Goal: Task Accomplishment & Management: Complete application form

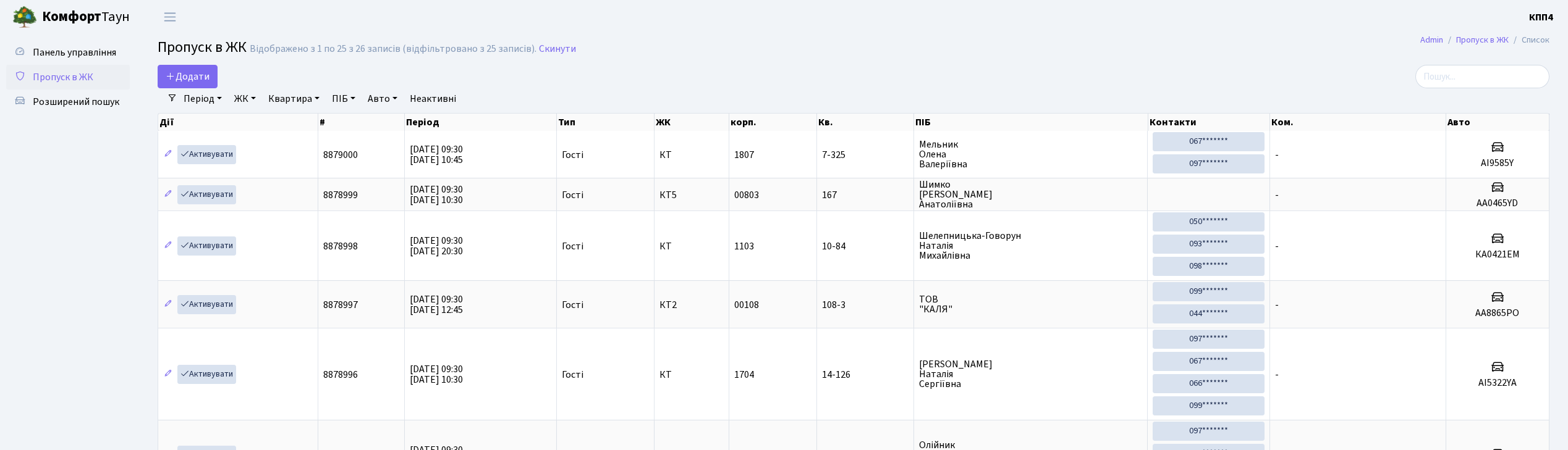
select select "25"
click at [215, 77] on link "Додати" at bounding box center [187, 76] width 60 height 23
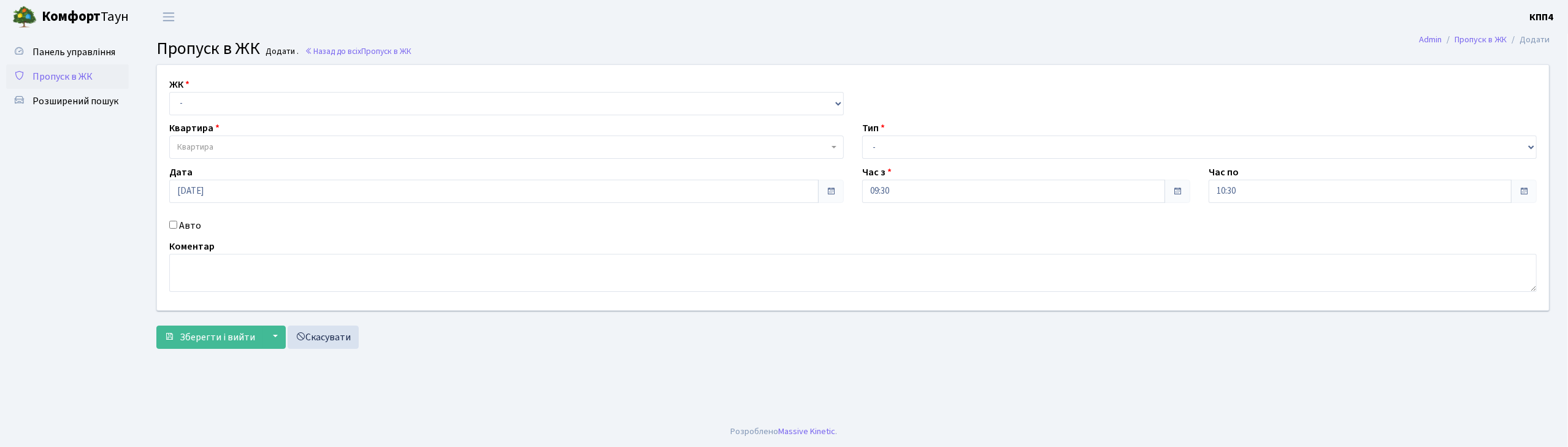
click at [170, 224] on input "Авто" at bounding box center [173, 225] width 8 height 8
checkbox input "true"
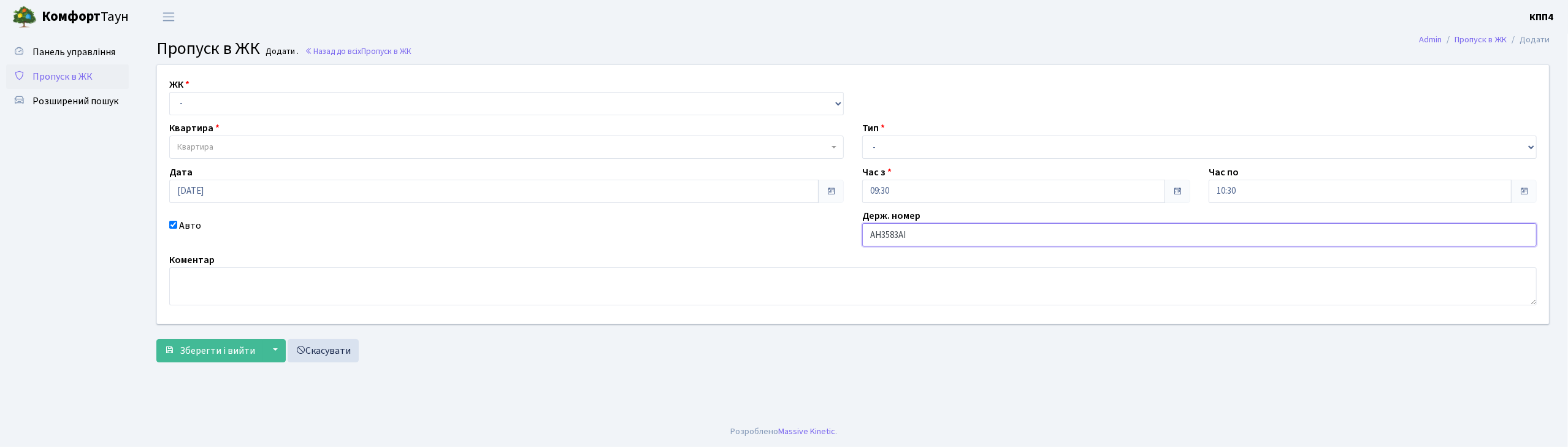
type input "АН3583АІ"
click at [196, 106] on select "- КТ, вул. Регенераторна, 4 КТ2, просп. Соборності, 17 КТ3, вул. Березнева, 16 …" at bounding box center [506, 104] width 674 height 23
select select "271"
click at [170, 92] on select "- КТ, вул. Регенераторна, 4 КТ2, просп. Соборності, 17 КТ3, вул. Березнева, 16 …" at bounding box center [506, 104] width 674 height 23
select select
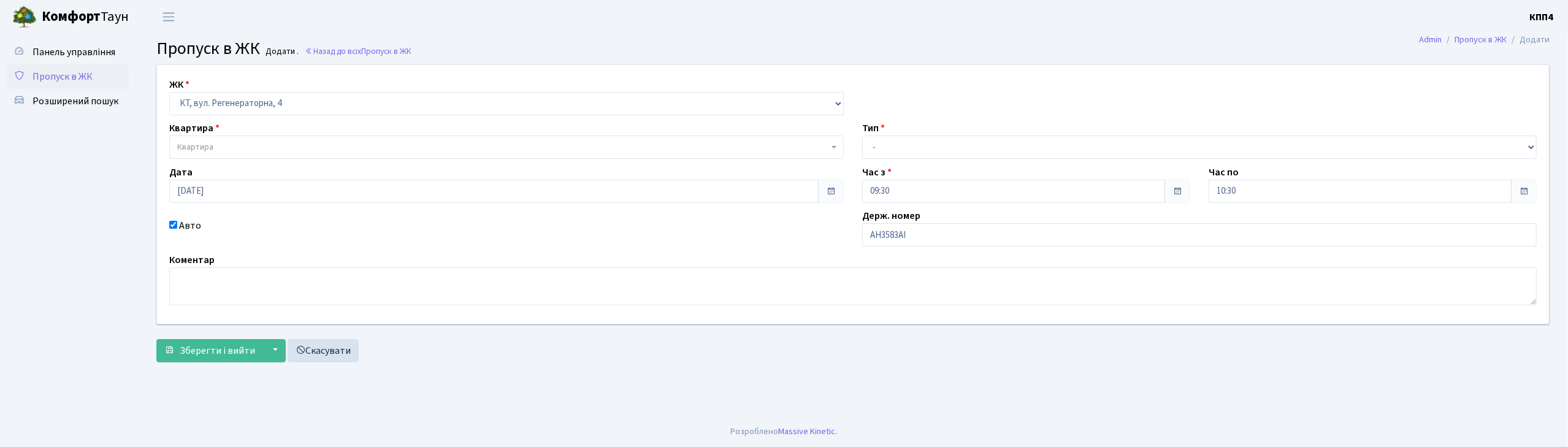
click at [201, 157] on span "Квартира" at bounding box center [506, 148] width 674 height 23
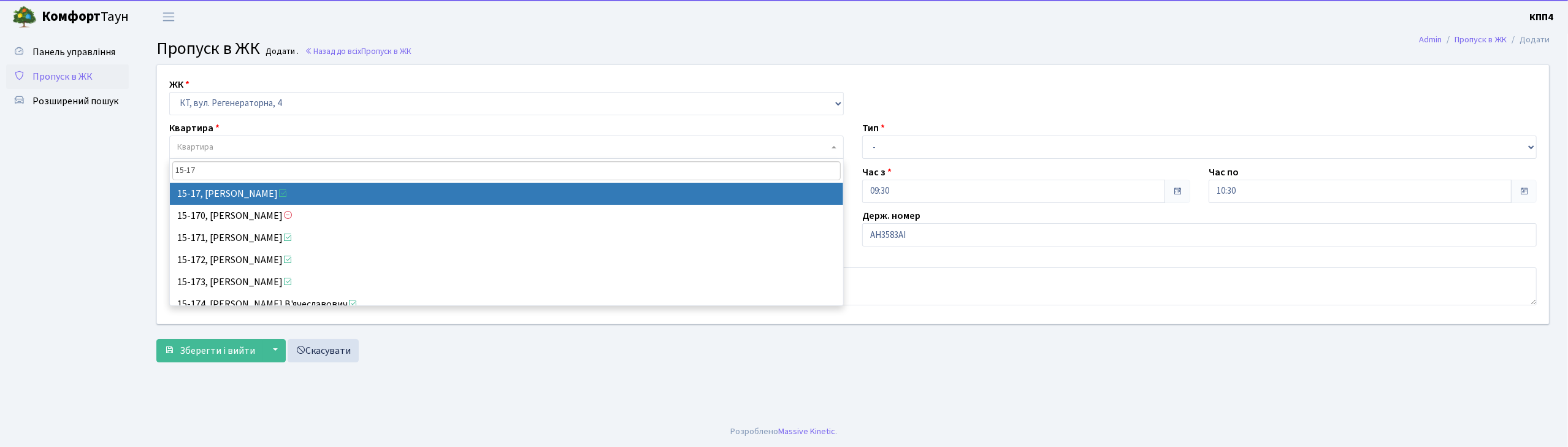
type input "15-17"
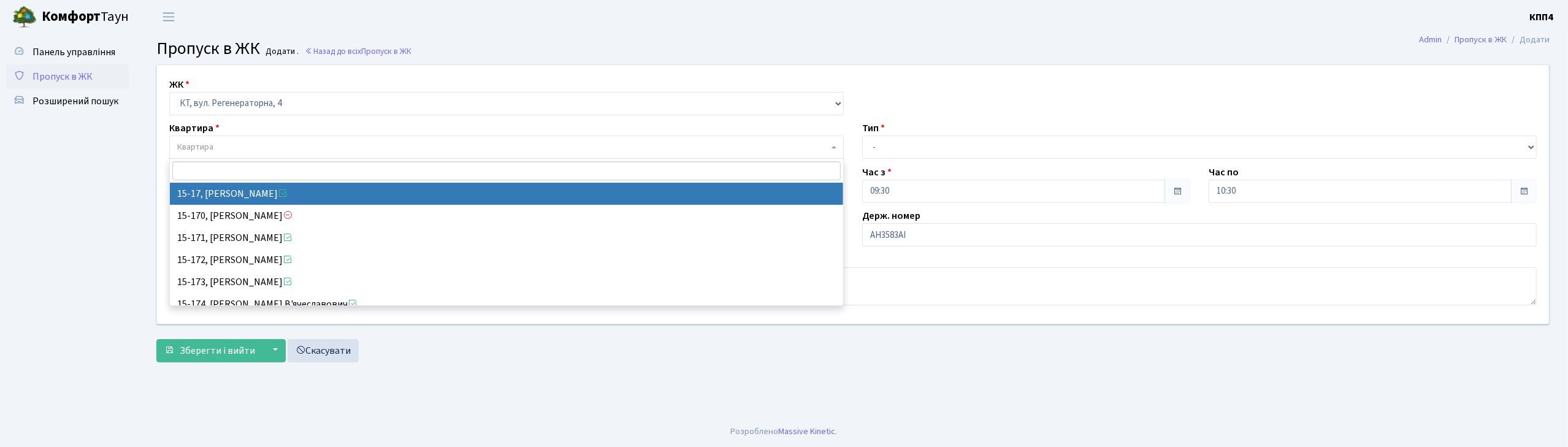
select select "8792"
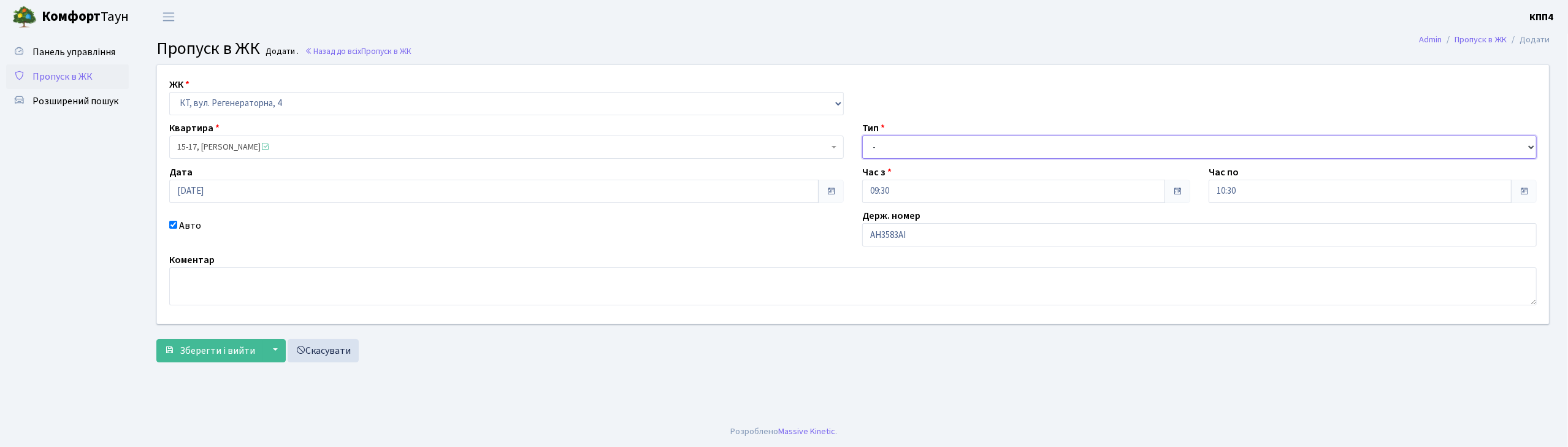
click at [880, 153] on select "- Доставка Таксі Гості Сервіс" at bounding box center [1199, 148] width 674 height 23
select select "18"
click at [863, 136] on select "- Доставка Таксі Гості Сервіс" at bounding box center [1199, 148] width 674 height 23
click at [223, 357] on span "Зберегти і вийти" at bounding box center [217, 350] width 76 height 13
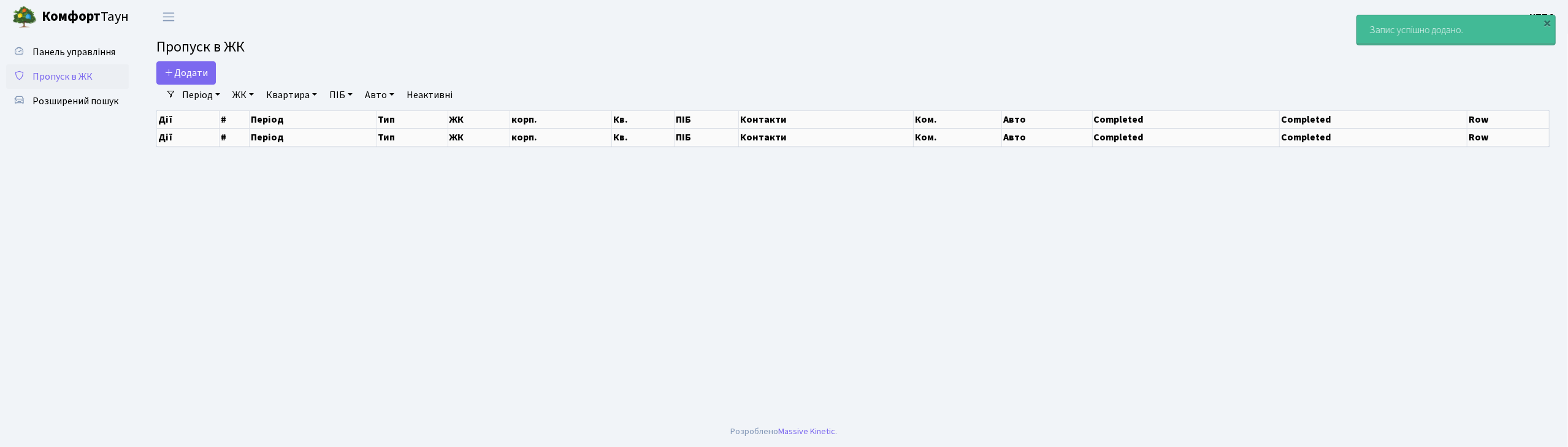
select select "25"
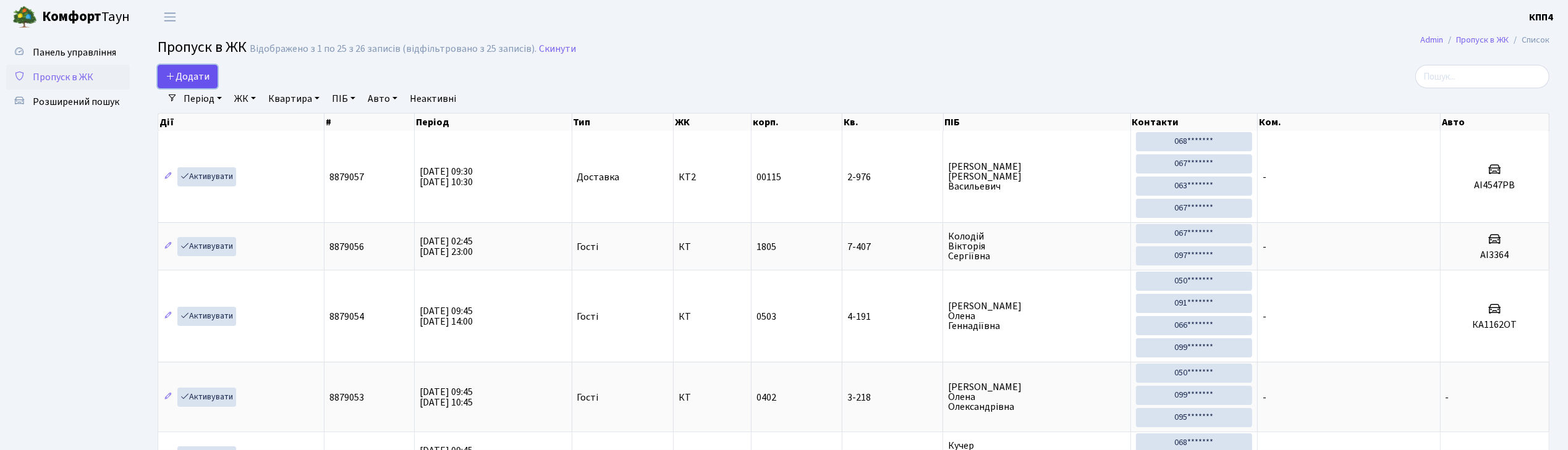
click at [199, 78] on span "Додати" at bounding box center [187, 76] width 44 height 13
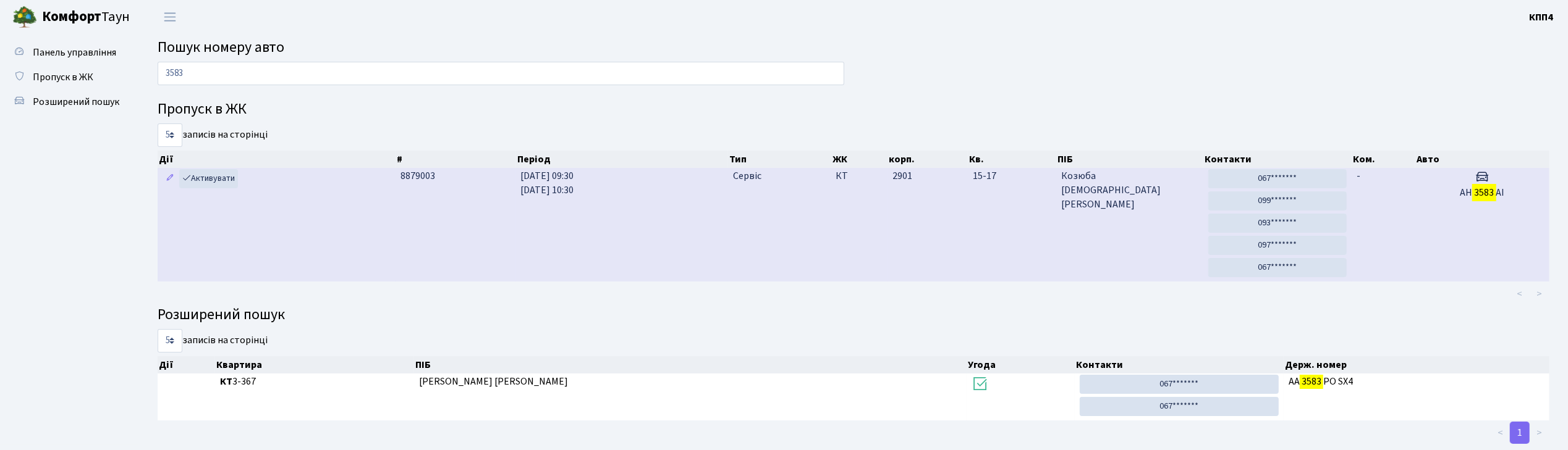
type input "3583"
click at [1056, 247] on td "Козюба Алла Василівна" at bounding box center [1129, 225] width 147 height 114
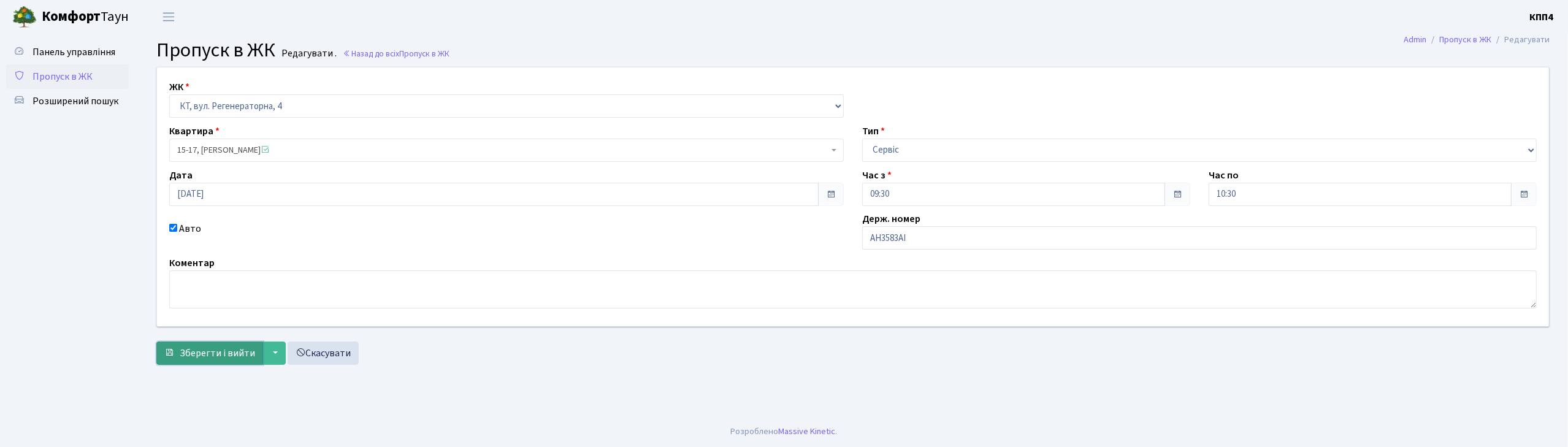
click at [203, 351] on span "Зберегти і вийти" at bounding box center [217, 353] width 76 height 13
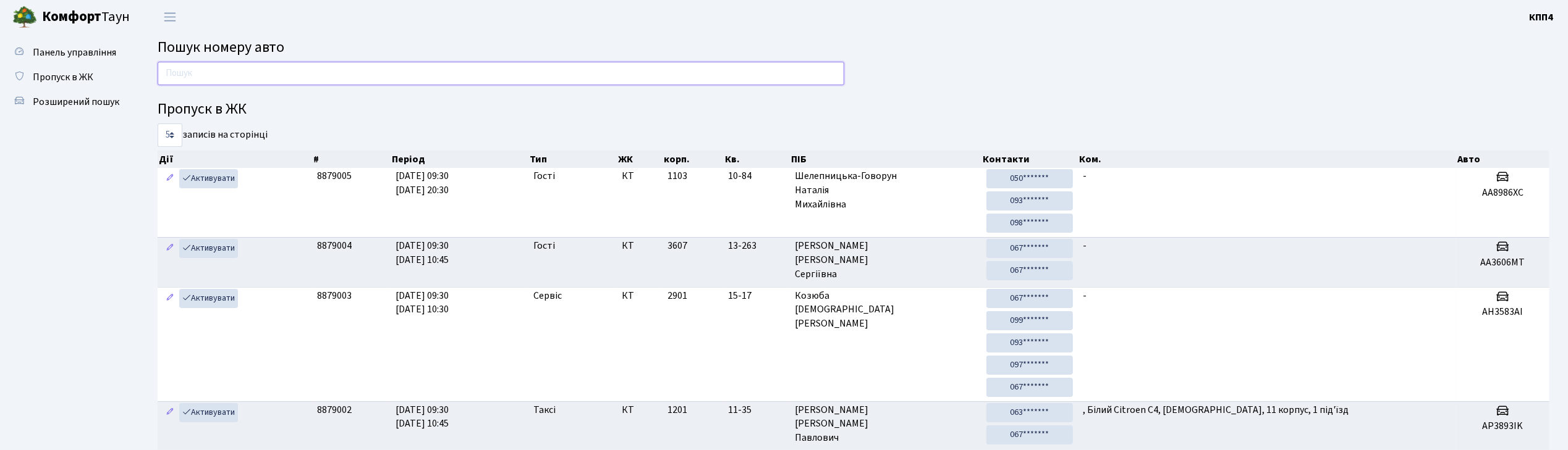
click at [178, 71] on input "text" at bounding box center [500, 73] width 686 height 23
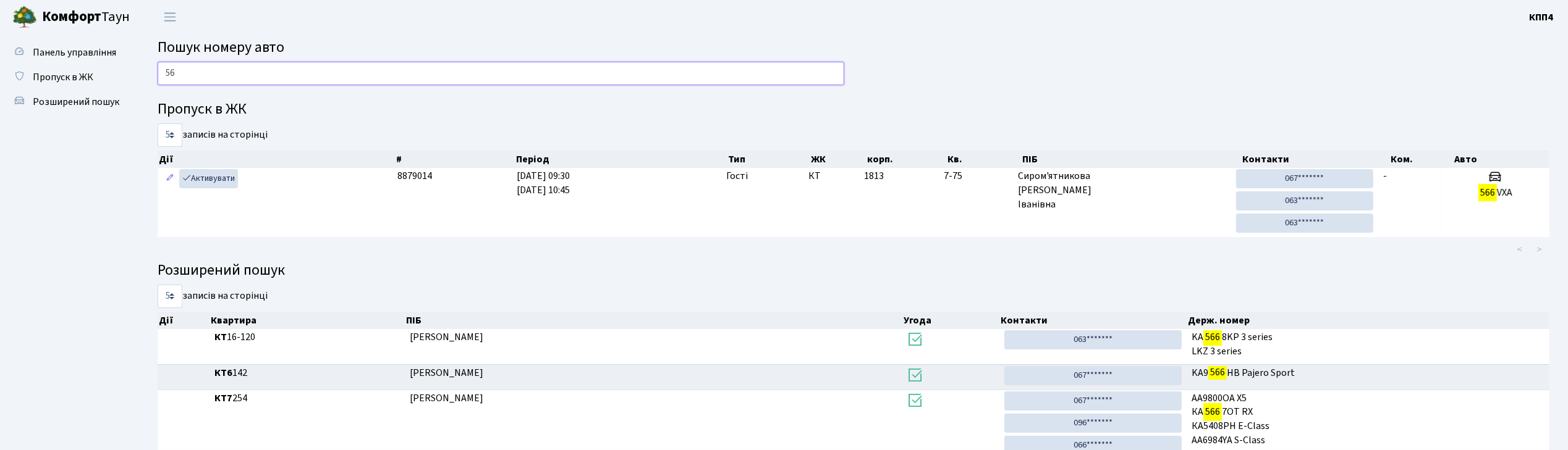
type input "5"
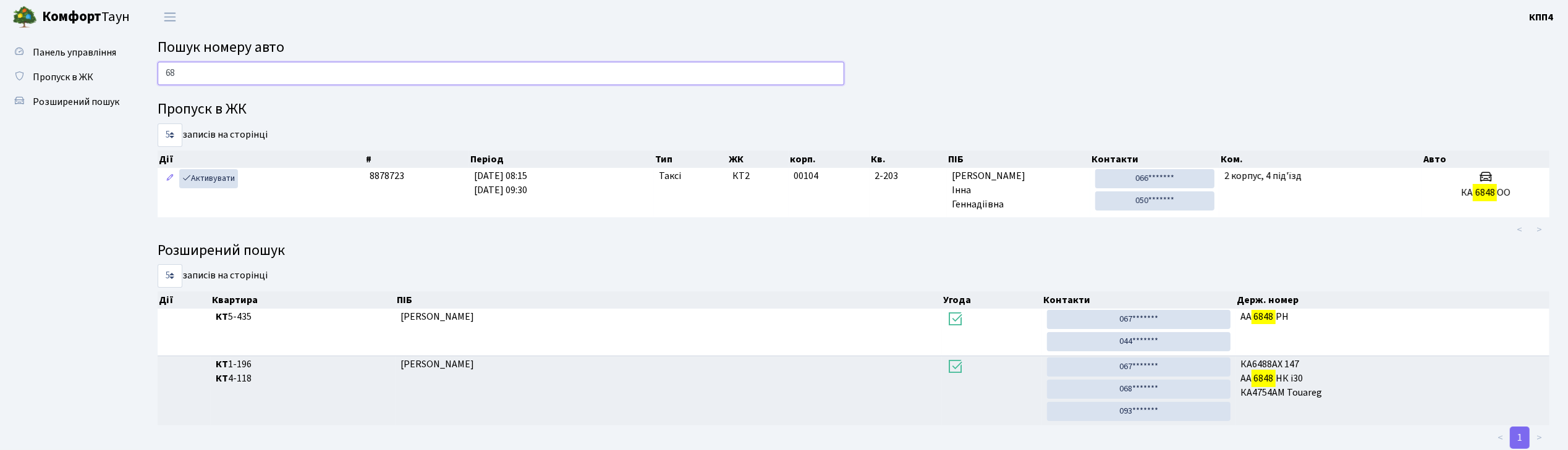
type input "6"
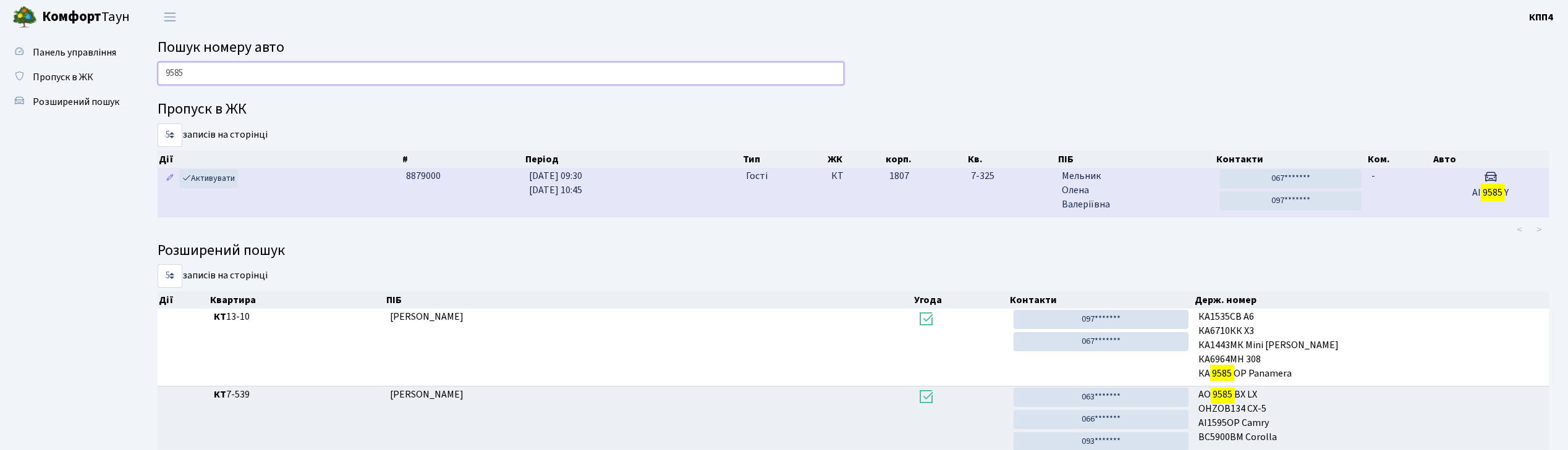
type input "9585"
click at [1434, 187] on td "АІ 9585 Y" at bounding box center [1490, 192] width 117 height 49
click at [1147, 201] on span "[PERSON_NAME]" at bounding box center [1136, 191] width 149 height 43
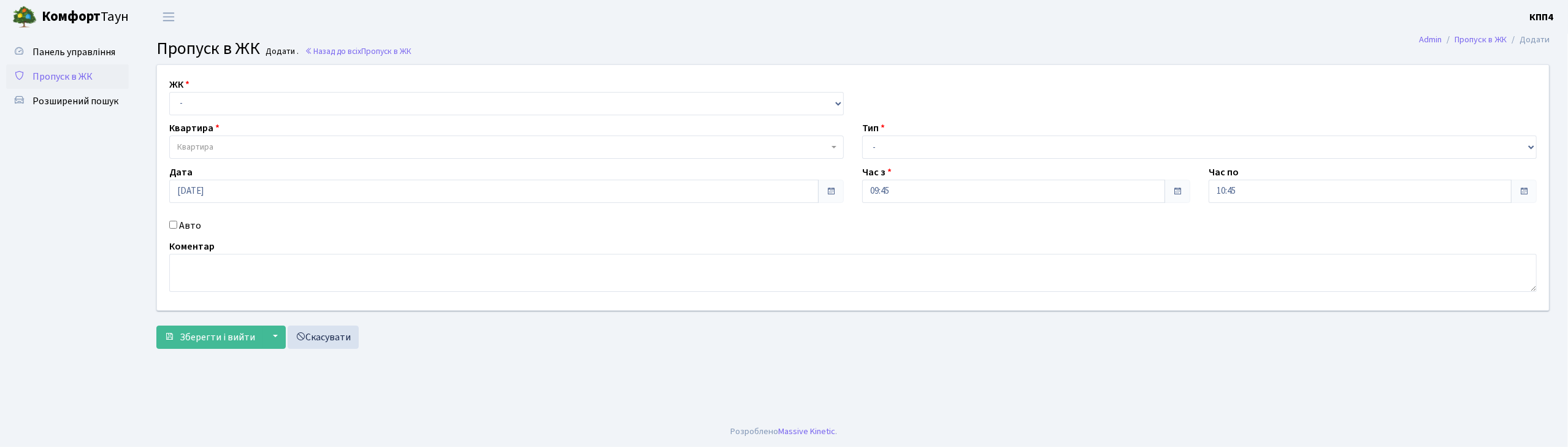
click at [171, 222] on input "Авто" at bounding box center [173, 225] width 8 height 8
checkbox input "true"
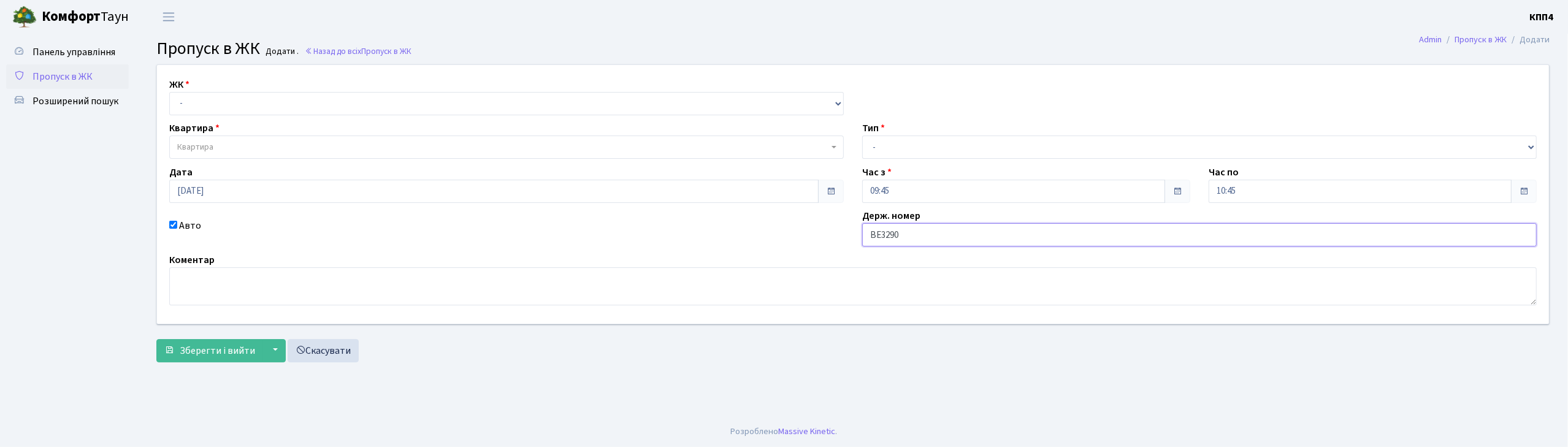
type input "ВЕ3290АО"
click at [187, 104] on select "- КТ, вул. Регенераторна, 4 КТ2, просп. [STREET_ADDRESS] [STREET_ADDRESS] [PERS…" at bounding box center [506, 104] width 674 height 23
select select "271"
click at [170, 92] on select "- КТ, вул. Регенераторна, 4 КТ2, просп. Соборності, 17 КТ3, вул. Березнева, 16 …" at bounding box center [506, 104] width 674 height 23
select select
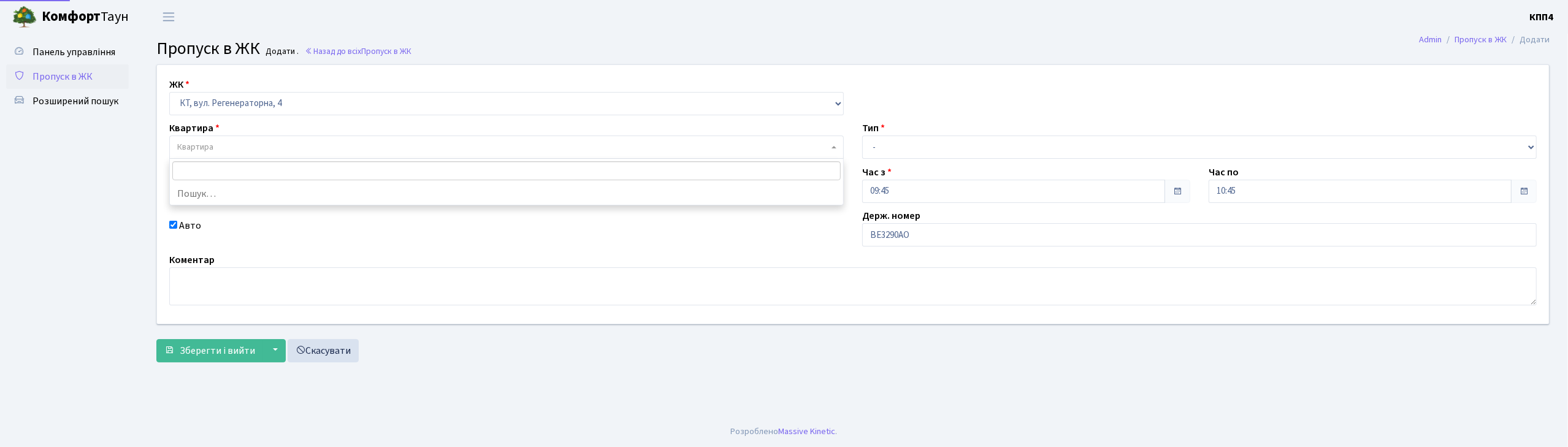
click at [216, 151] on span "Квартира" at bounding box center [503, 148] width 651 height 12
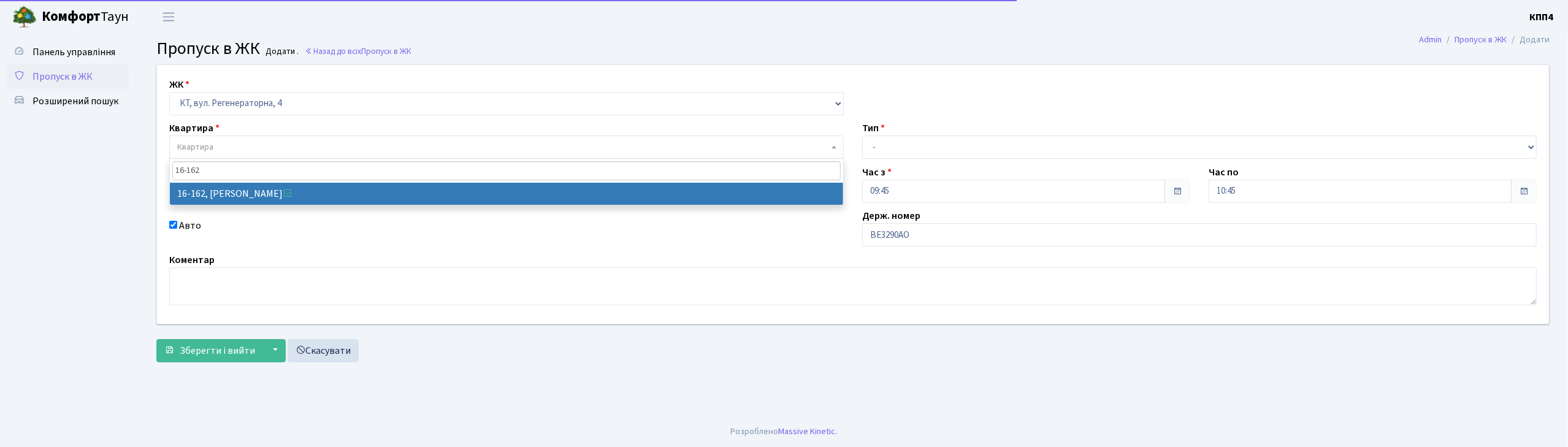
type input "16-162"
select select "8723"
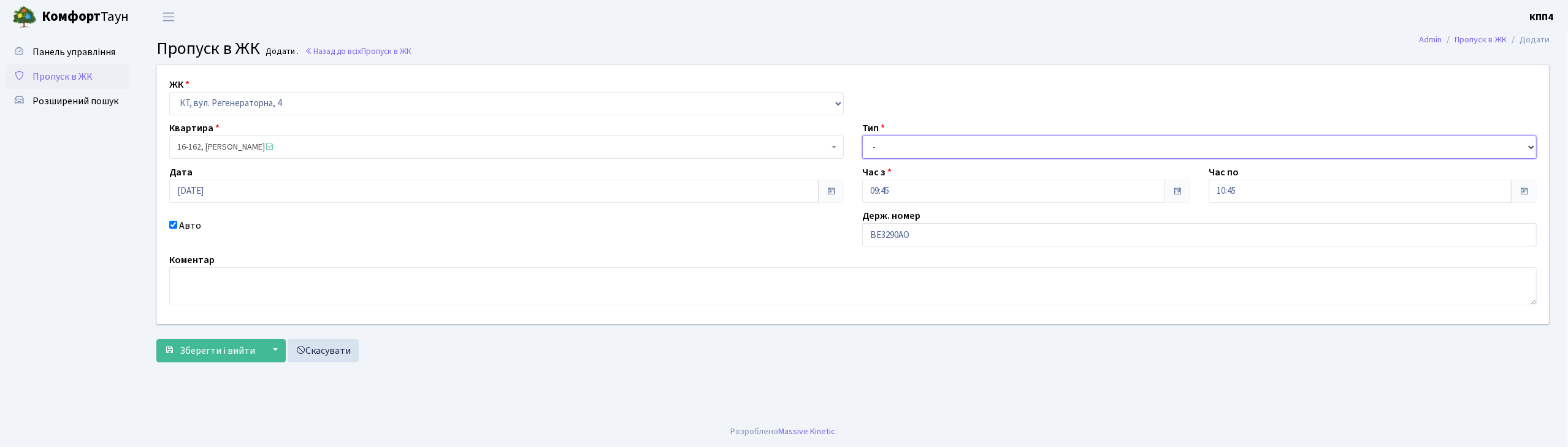
click at [890, 149] on select "- Доставка Таксі Гості Сервіс" at bounding box center [1199, 148] width 674 height 23
select select "3"
click at [863, 136] on select "- Доставка Таксі Гості Сервіс" at bounding box center [1199, 148] width 674 height 23
click at [203, 363] on button "Зберегти і вийти" at bounding box center [210, 351] width 107 height 23
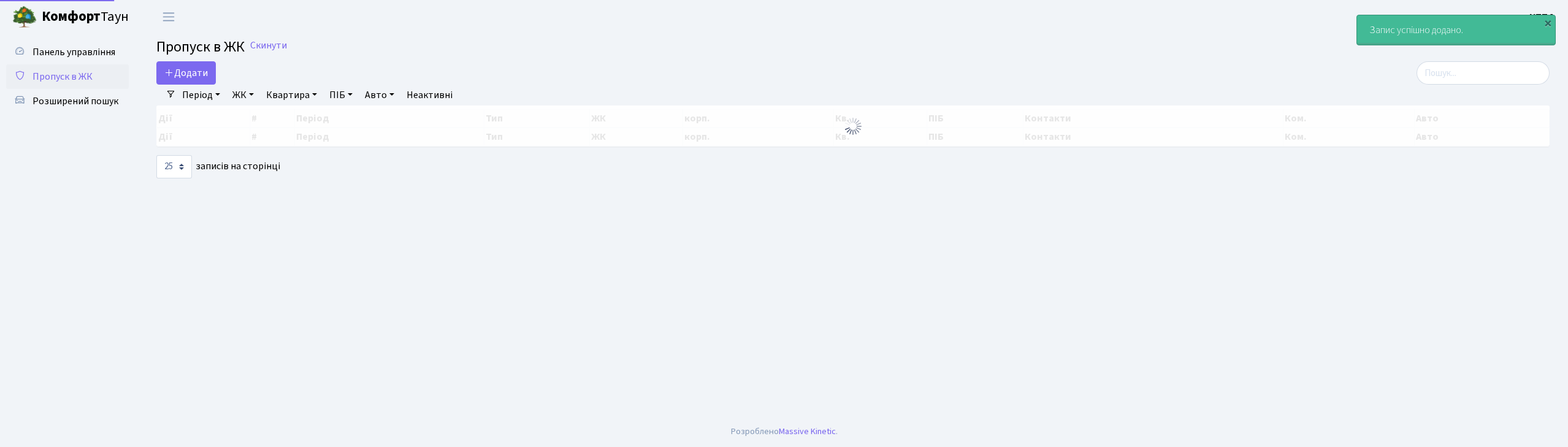
select select "25"
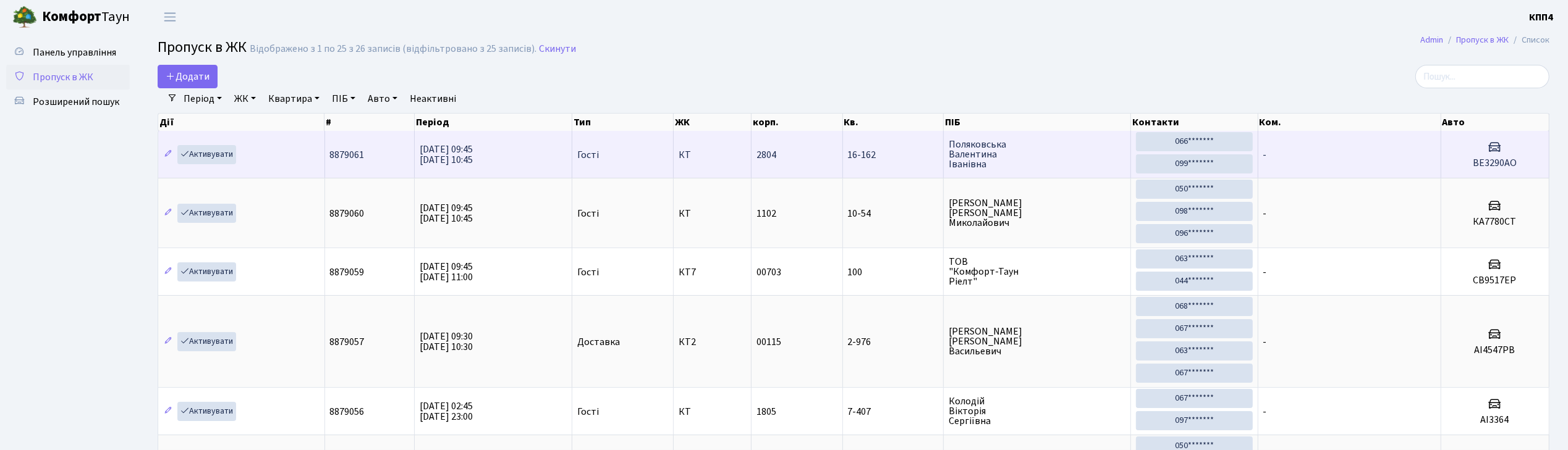
click at [1377, 147] on td "-" at bounding box center [1350, 154] width 183 height 47
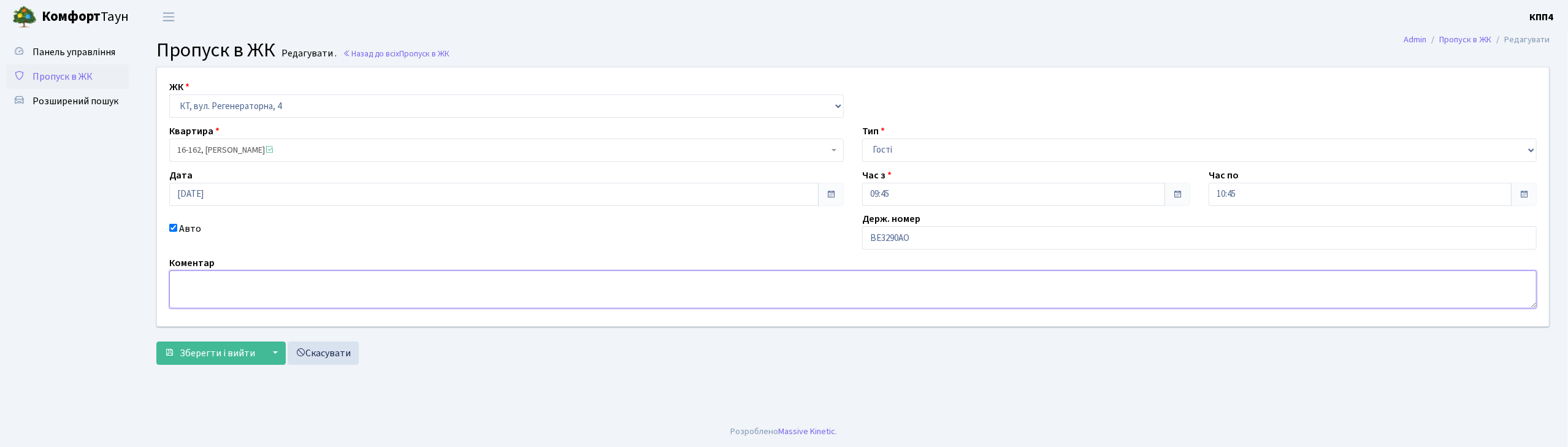
click at [201, 295] on textarea at bounding box center [854, 289] width 1368 height 38
type textarea "НА ЦІЛИЙ ДЕНЬ"
click at [205, 360] on span "Зберегти і вийти" at bounding box center [217, 353] width 76 height 13
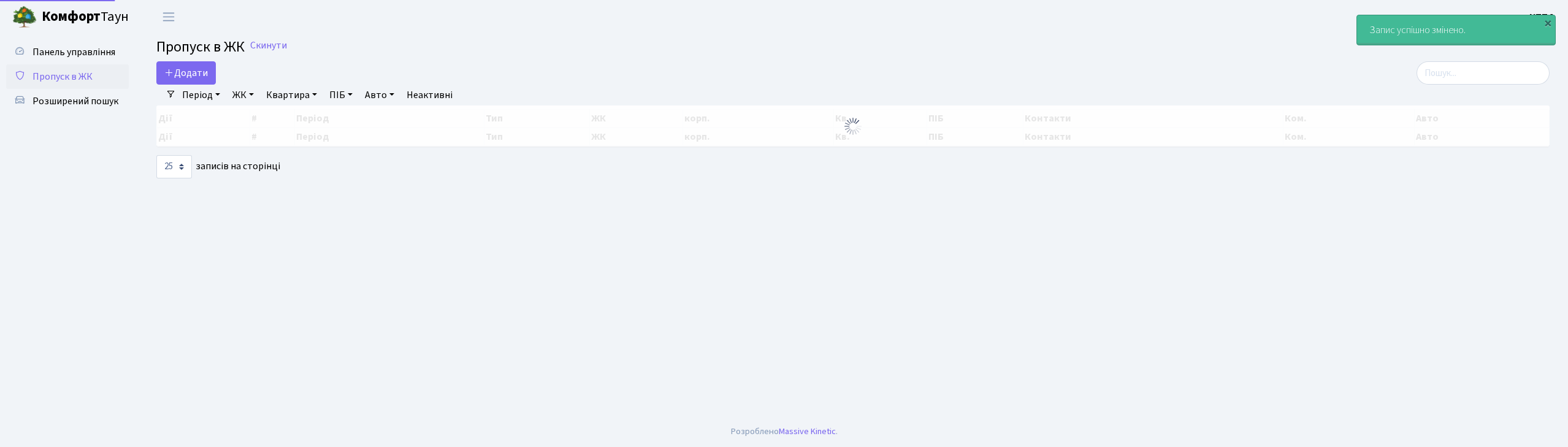
select select "25"
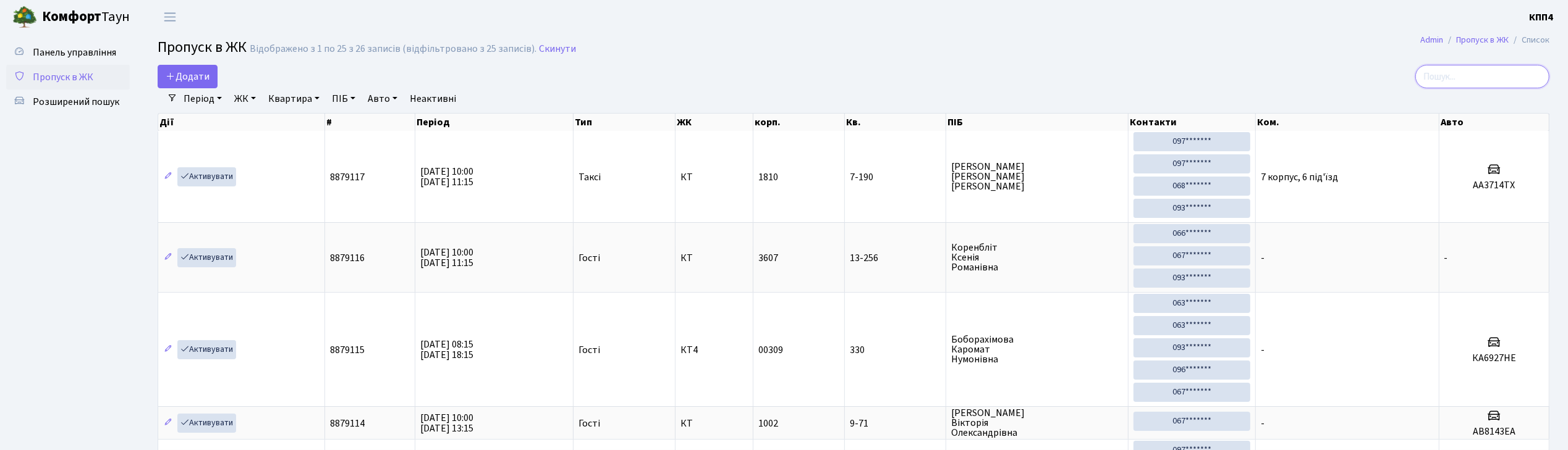
click at [1492, 87] on input "search" at bounding box center [1482, 76] width 134 height 23
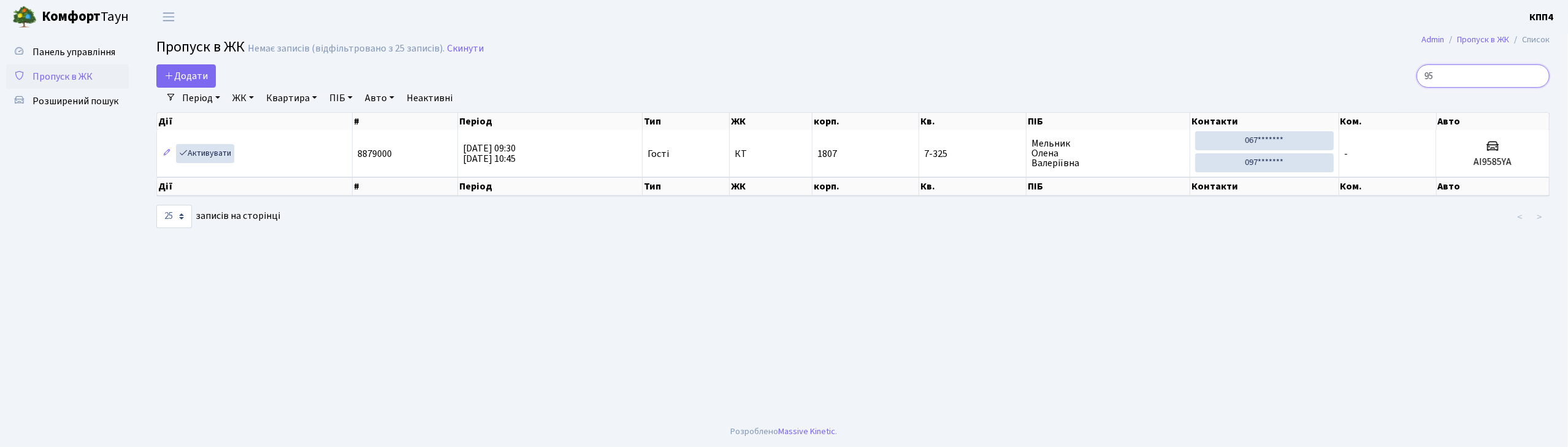
type input "9"
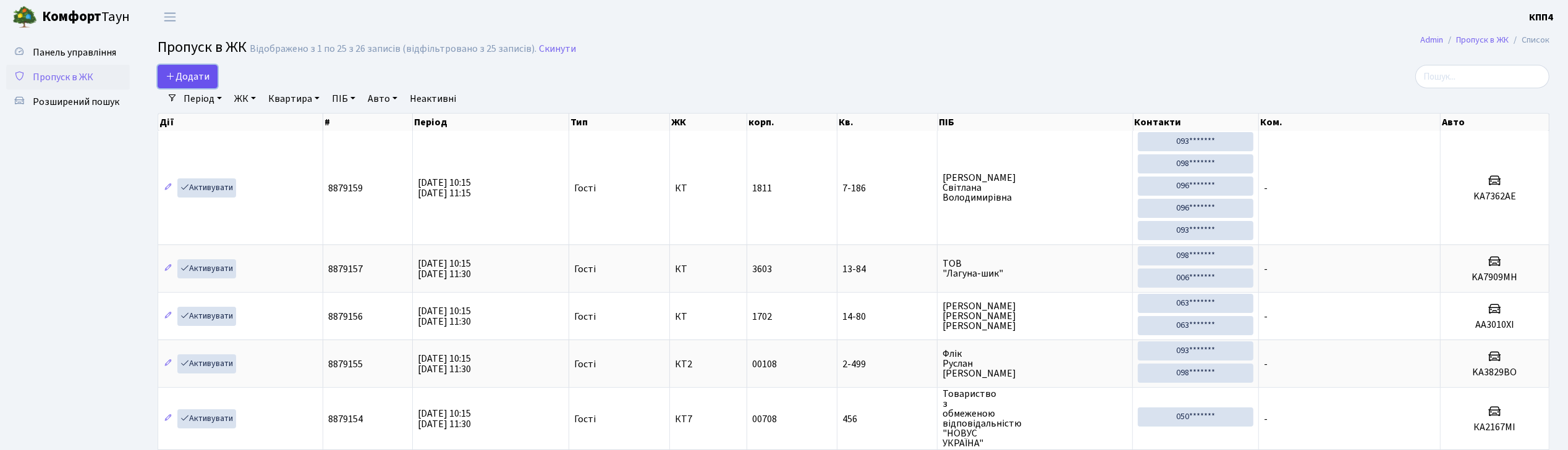
click at [191, 80] on span "Додати" at bounding box center [187, 76] width 44 height 13
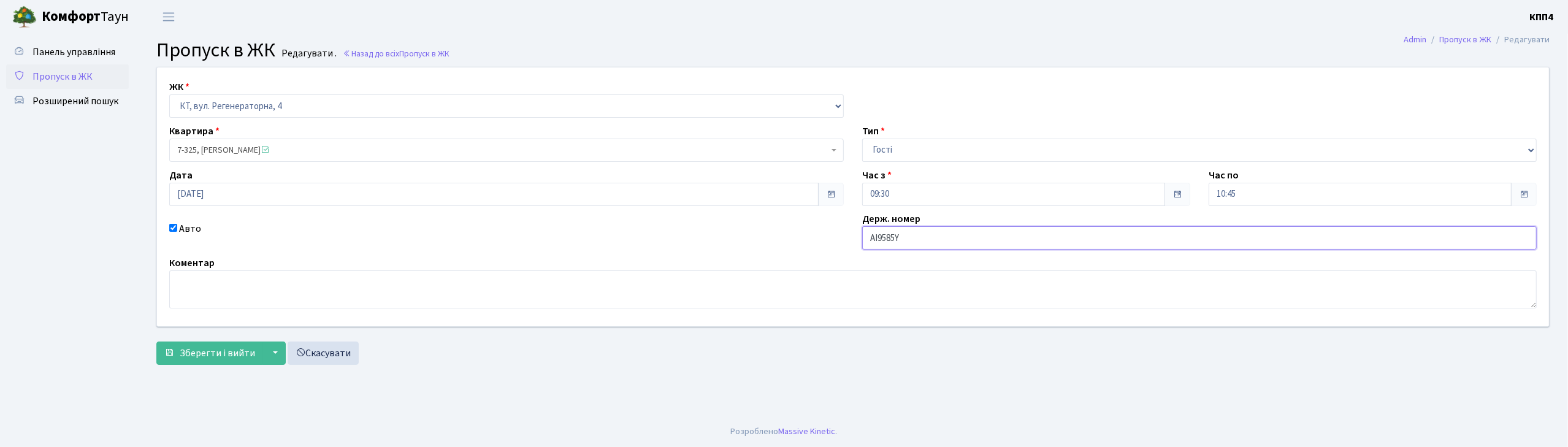
click at [916, 239] on input "АІ9585Y" at bounding box center [1199, 238] width 674 height 23
type input "АІ9585YА"
click at [213, 363] on button "Зберегти і вийти" at bounding box center [210, 354] width 107 height 23
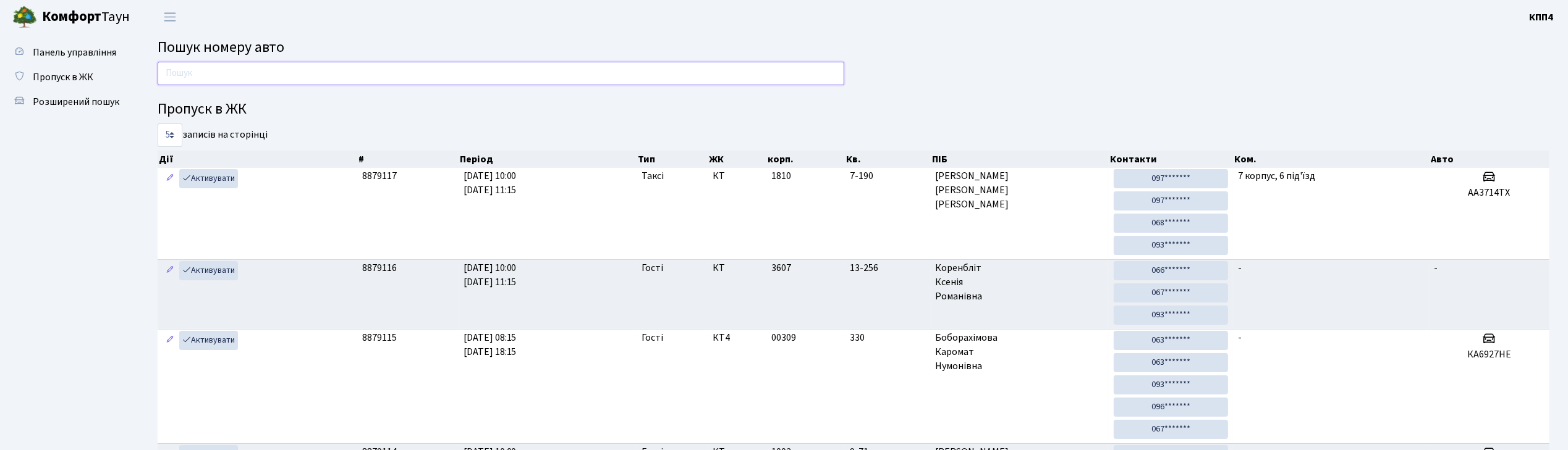
click at [236, 75] on input "text" at bounding box center [500, 73] width 686 height 23
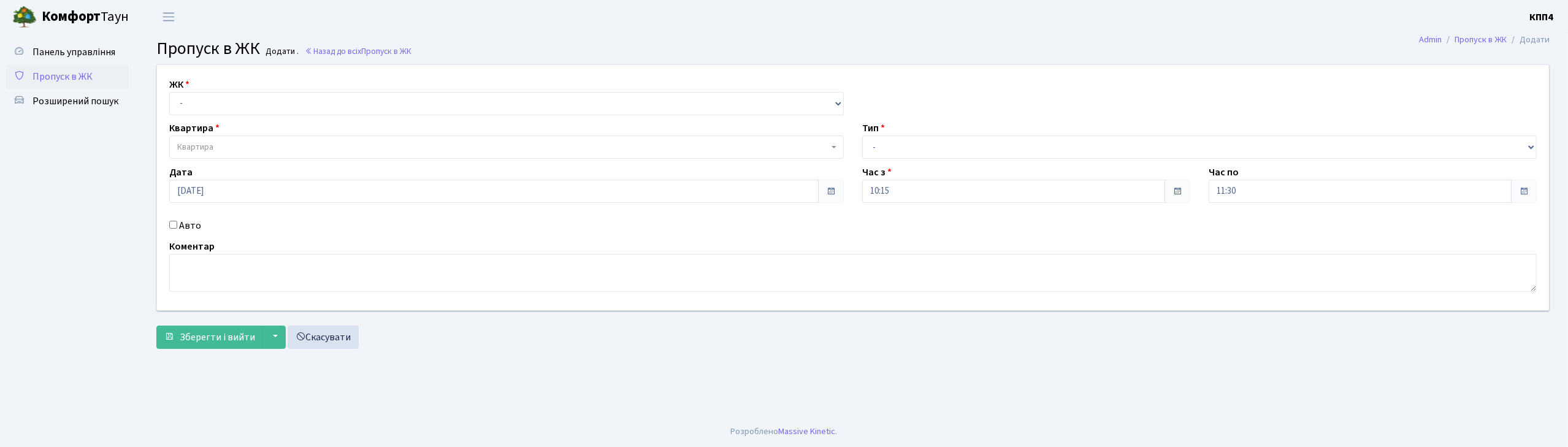
click at [174, 224] on input "Авто" at bounding box center [173, 225] width 8 height 8
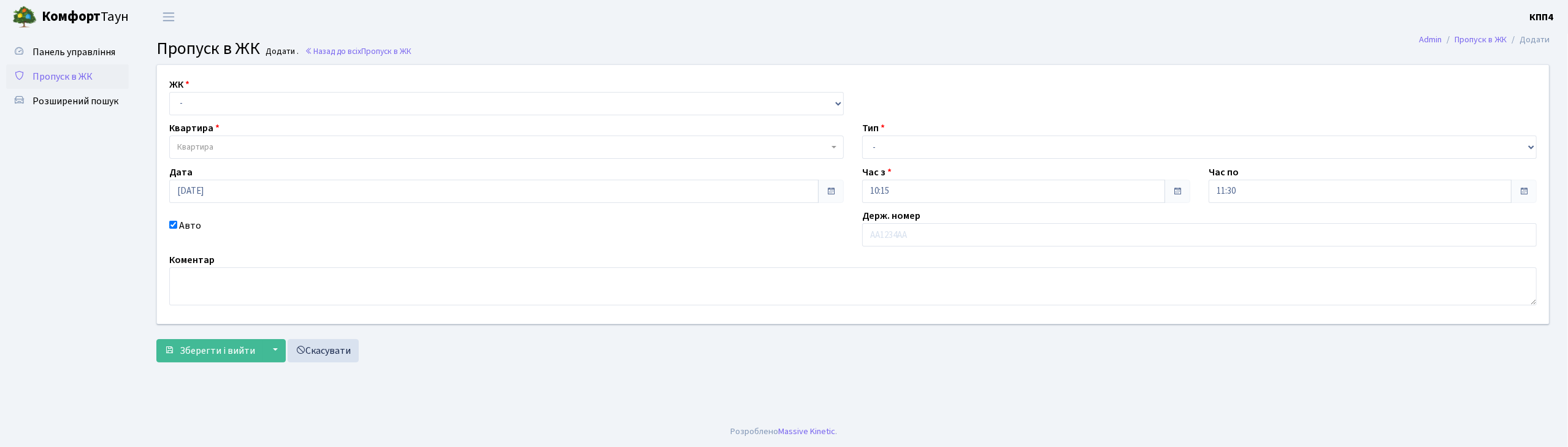
click at [174, 224] on input "Авто" at bounding box center [173, 225] width 8 height 8
checkbox input "false"
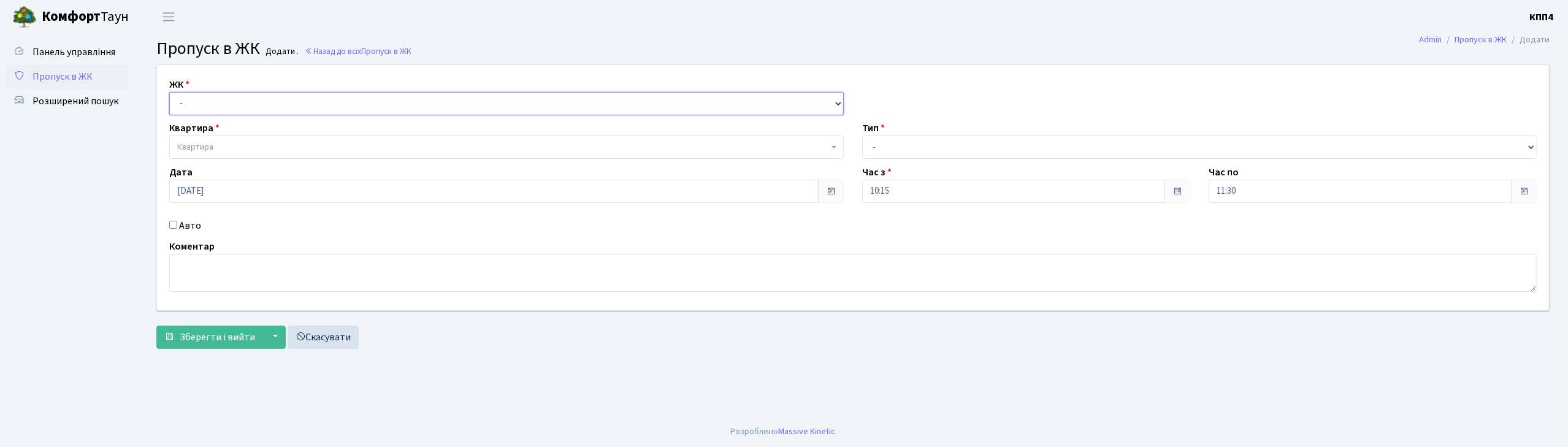
click at [219, 98] on select "- КТ, вул. Регенераторна, 4 КТ2, просп. [STREET_ADDRESS] [STREET_ADDRESS] [PERS…" at bounding box center [506, 104] width 674 height 23
select select "271"
click at [170, 92] on select "- КТ, вул. Регенераторна, 4 КТ2, просп. [STREET_ADDRESS] [STREET_ADDRESS] [PERS…" at bounding box center [506, 104] width 674 height 23
select select
click at [207, 153] on span "Квартира" at bounding box center [195, 148] width 36 height 12
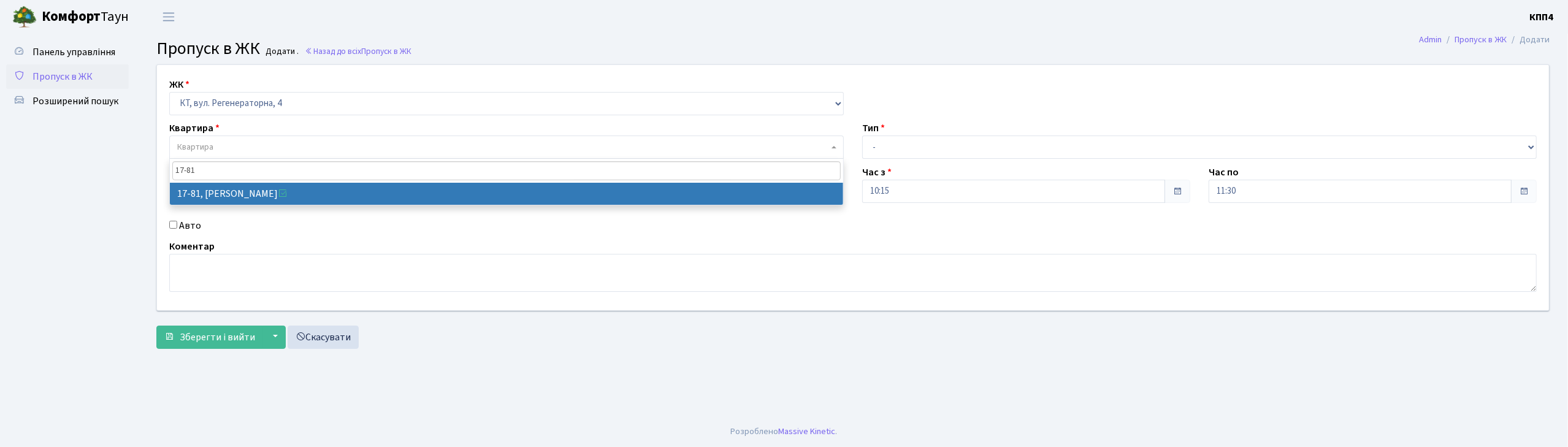
type input "17-81"
select select "9035"
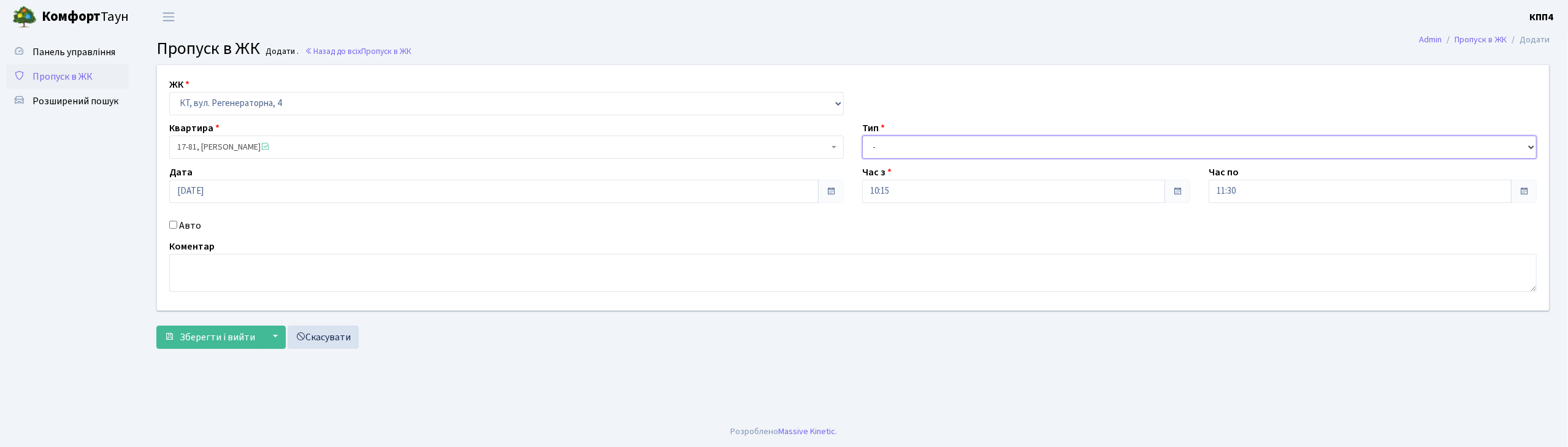
click at [893, 139] on select "- Доставка Таксі Гості Сервіс" at bounding box center [1199, 148] width 674 height 23
select select "3"
click at [863, 136] on select "- Доставка Таксі Гості Сервіс" at bounding box center [1199, 148] width 674 height 23
click at [313, 283] on textarea at bounding box center [854, 273] width 1368 height 38
type textarea "[DEMOGRAPHIC_DATA]"
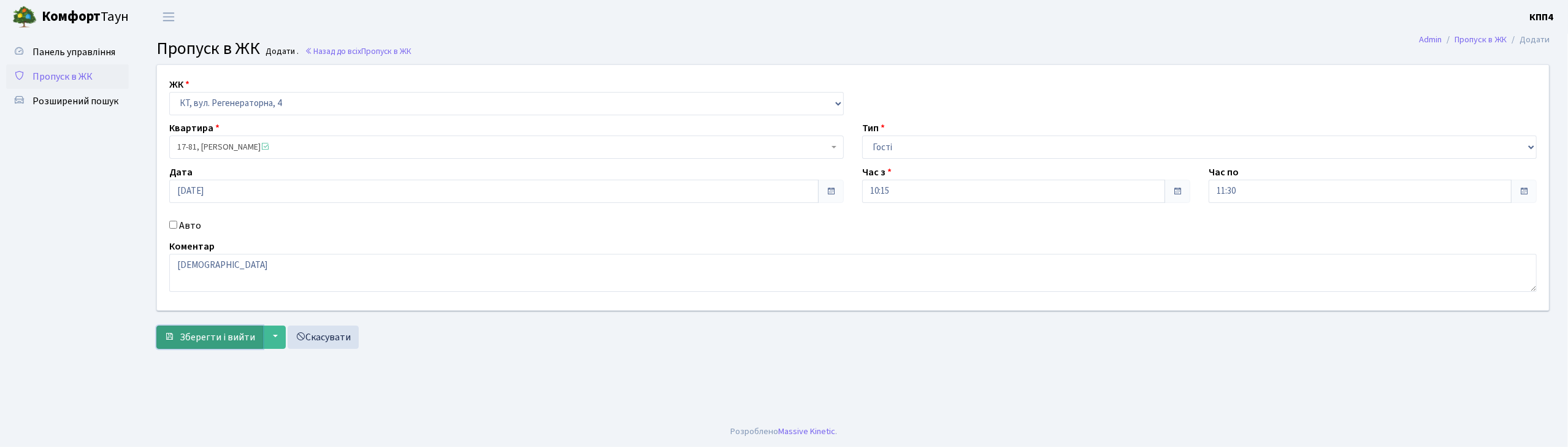
click at [236, 331] on span "Зберегти і вийти" at bounding box center [217, 337] width 76 height 13
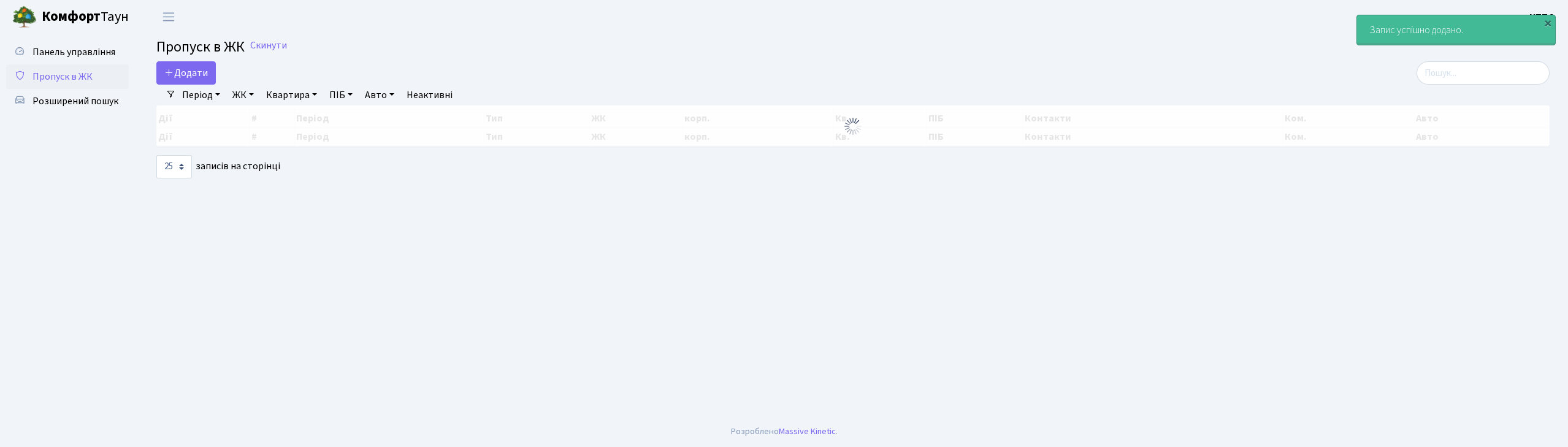
select select "25"
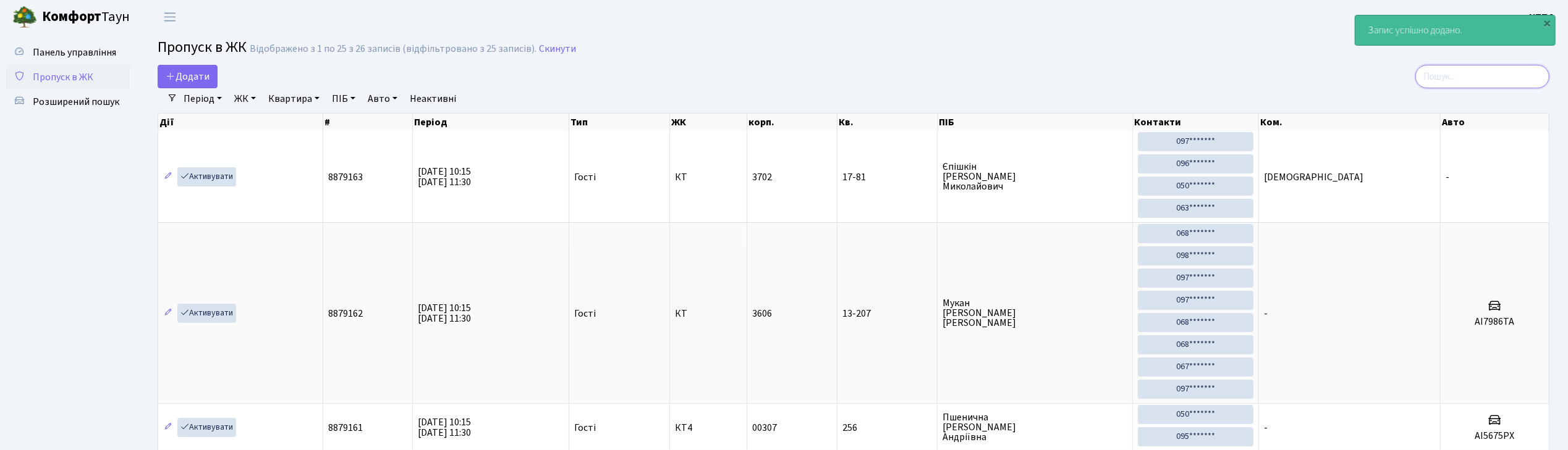
click at [1474, 87] on input "search" at bounding box center [1482, 76] width 134 height 23
